Goal: Subscribe to service/newsletter

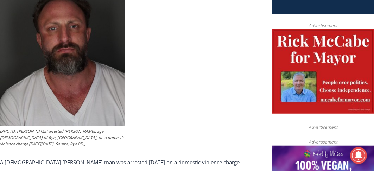
scroll to position [372, 0]
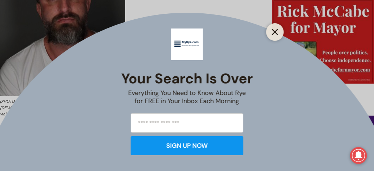
click at [274, 33] on line "Close" at bounding box center [274, 32] width 5 height 5
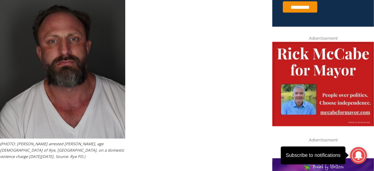
scroll to position [267, 0]
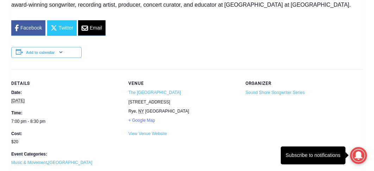
scroll to position [902, 0]
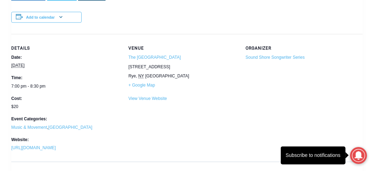
click at [331, 154] on div "Subscribe to notifications" at bounding box center [313, 156] width 55 height 8
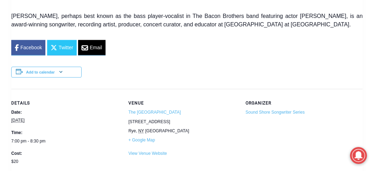
scroll to position [809, 0]
